Goal: Transaction & Acquisition: Book appointment/travel/reservation

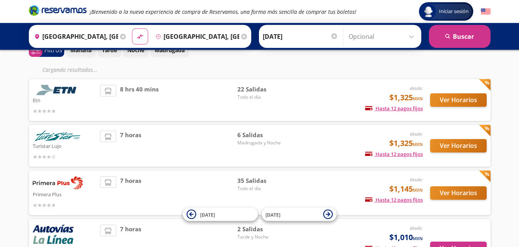
scroll to position [39, 0]
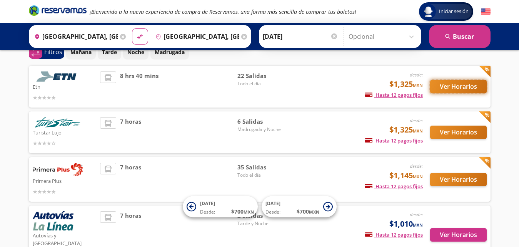
click at [458, 89] on button "Ver Horarios" at bounding box center [458, 86] width 57 height 13
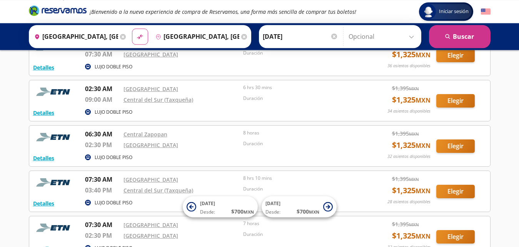
scroll to position [39, 0]
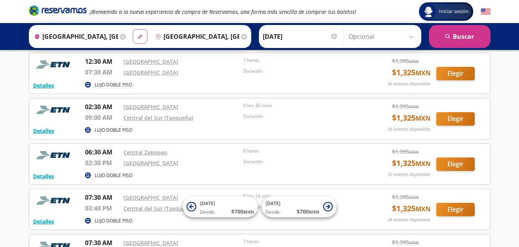
click at [138, 36] on icon at bounding box center [139, 37] width 5 height 4
type input "[GEOGRAPHIC_DATA], [GEOGRAPHIC_DATA]"
click at [459, 35] on button "search [GEOGRAPHIC_DATA]" at bounding box center [460, 36] width 62 height 23
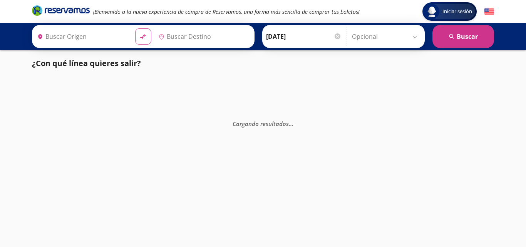
type input "[GEOGRAPHIC_DATA], [GEOGRAPHIC_DATA]"
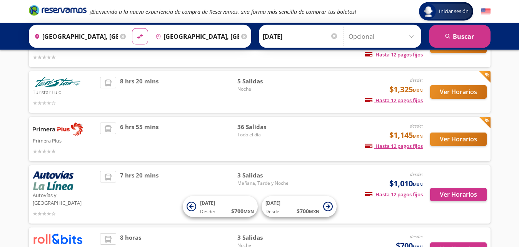
scroll to position [79, 0]
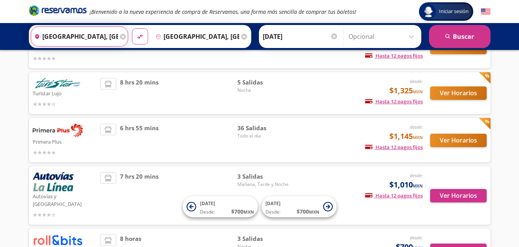
click at [99, 35] on input "[GEOGRAPHIC_DATA], [GEOGRAPHIC_DATA]" at bounding box center [74, 36] width 87 height 19
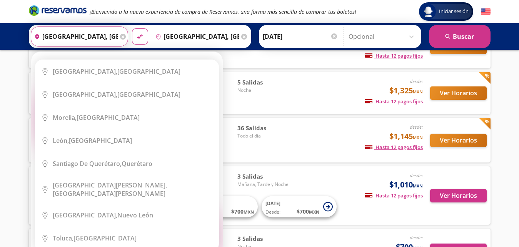
click at [99, 35] on input "[GEOGRAPHIC_DATA], [GEOGRAPHIC_DATA]" at bounding box center [74, 36] width 87 height 19
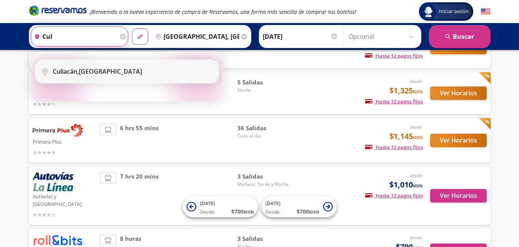
click at [123, 70] on div "Culiacán, [GEOGRAPHIC_DATA]" at bounding box center [133, 71] width 160 height 8
type input "Culiacán, [GEOGRAPHIC_DATA]"
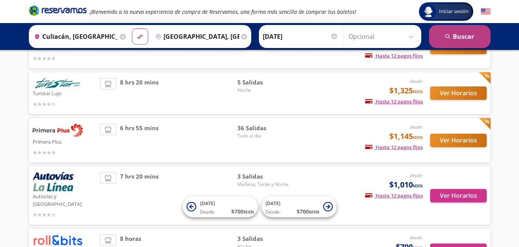
drag, startPoint x: 452, startPoint y: 40, endPoint x: 455, endPoint y: 42, distance: 4.2
click at [455, 42] on button "search [GEOGRAPHIC_DATA]" at bounding box center [460, 36] width 62 height 23
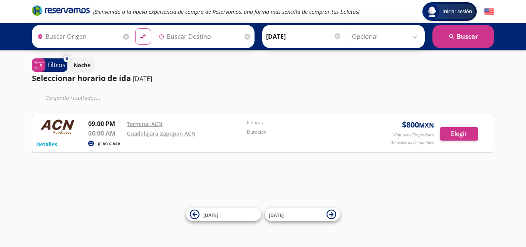
type input "Culiacán, [GEOGRAPHIC_DATA]"
type input "[GEOGRAPHIC_DATA], [GEOGRAPHIC_DATA]"
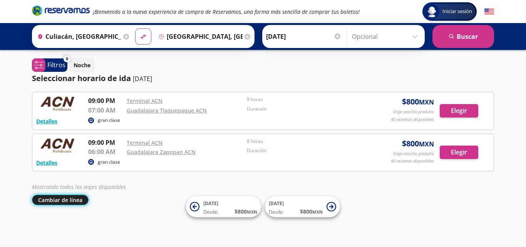
click at [62, 200] on button "Cambiar de línea" at bounding box center [60, 200] width 57 height 10
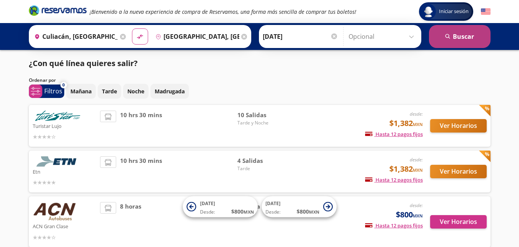
click at [458, 43] on button "search [GEOGRAPHIC_DATA]" at bounding box center [460, 36] width 62 height 23
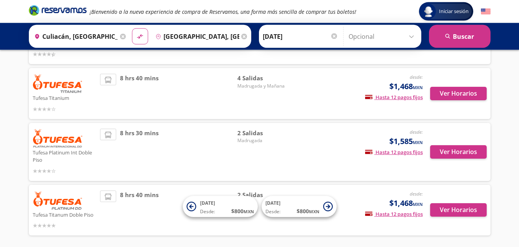
scroll to position [269, 0]
